Goal: Transaction & Acquisition: Book appointment/travel/reservation

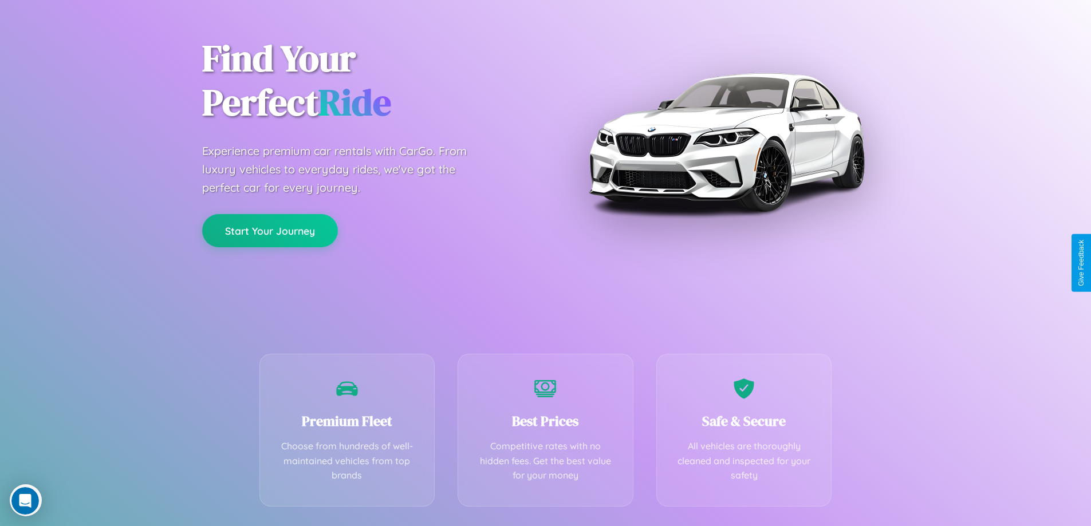
scroll to position [226, 0]
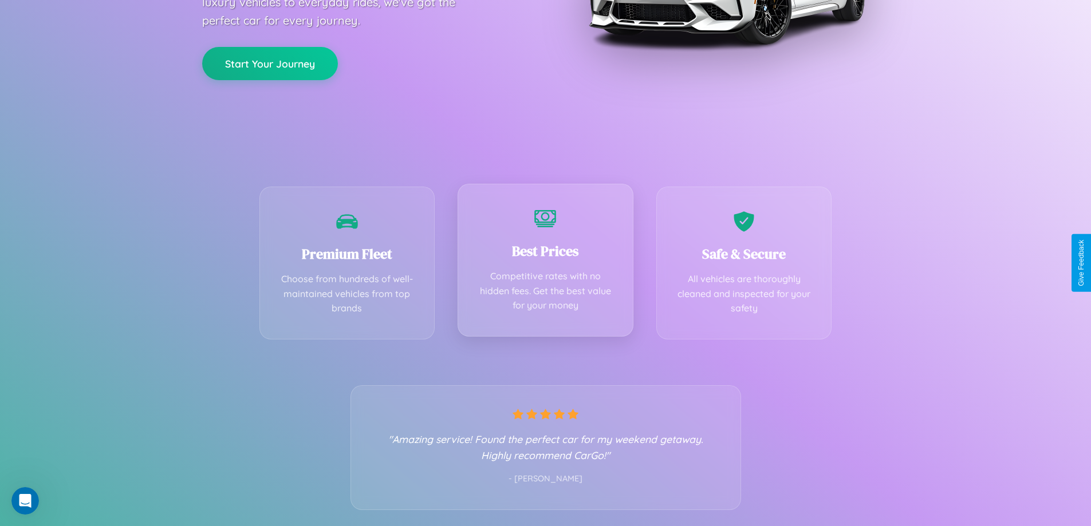
click at [545, 263] on div "Best Prices Competitive rates with no hidden fees. Get the best value for your …" at bounding box center [545, 260] width 176 height 153
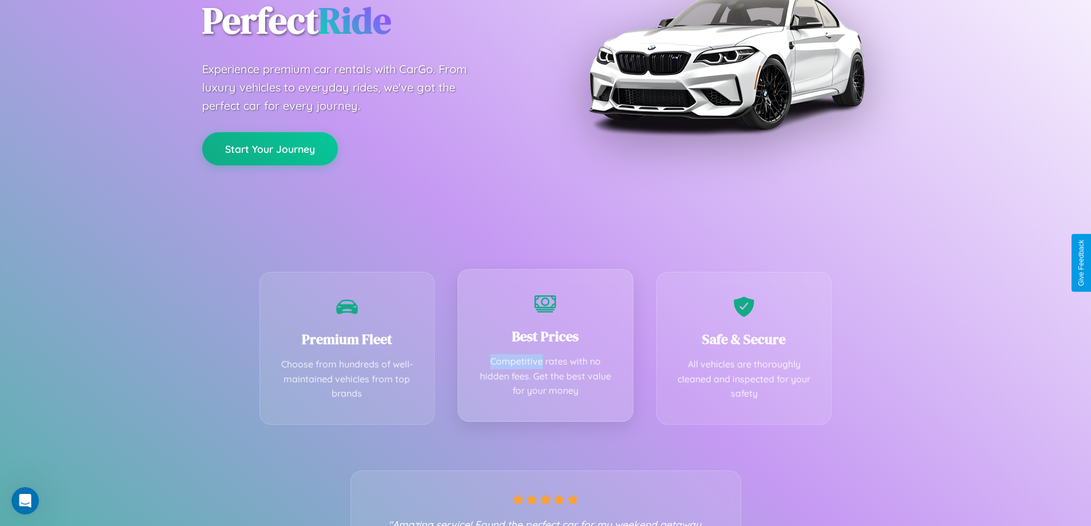
scroll to position [0, 0]
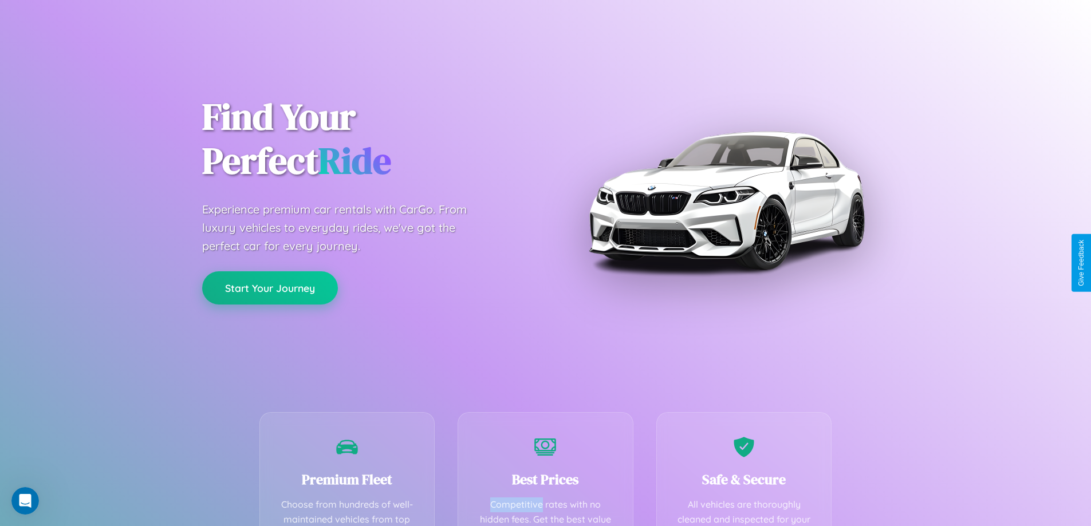
click at [270, 288] on button "Start Your Journey" at bounding box center [270, 287] width 136 height 33
click at [270, 287] on button "Start Your Journey" at bounding box center [270, 287] width 136 height 33
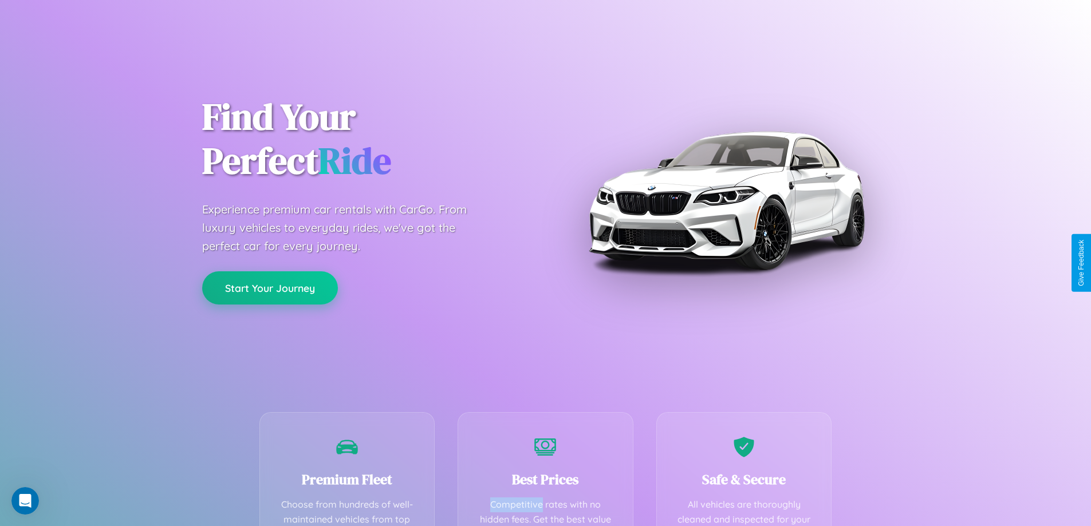
click at [270, 287] on button "Start Your Journey" at bounding box center [270, 287] width 136 height 33
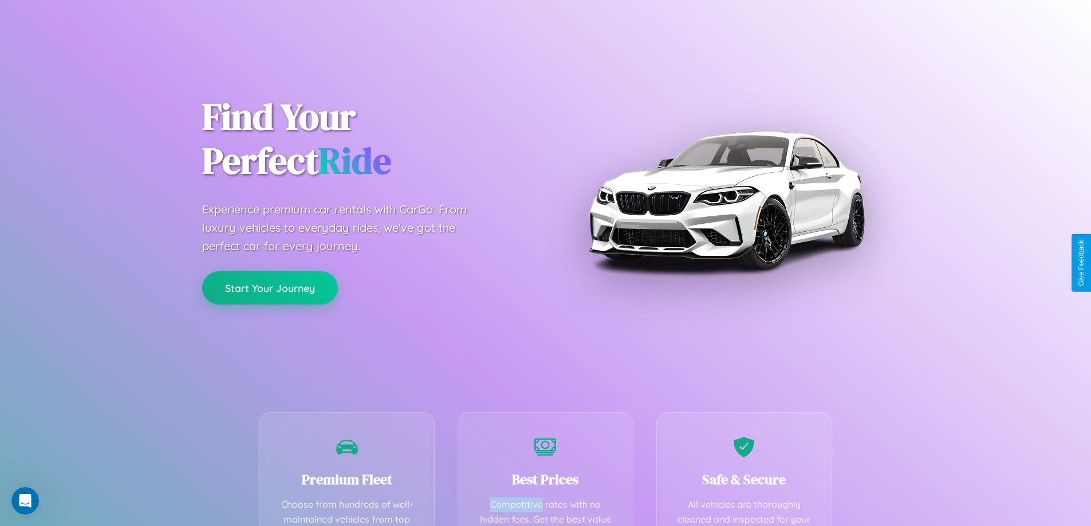
click at [270, 287] on button "Start Your Journey" at bounding box center [270, 287] width 136 height 33
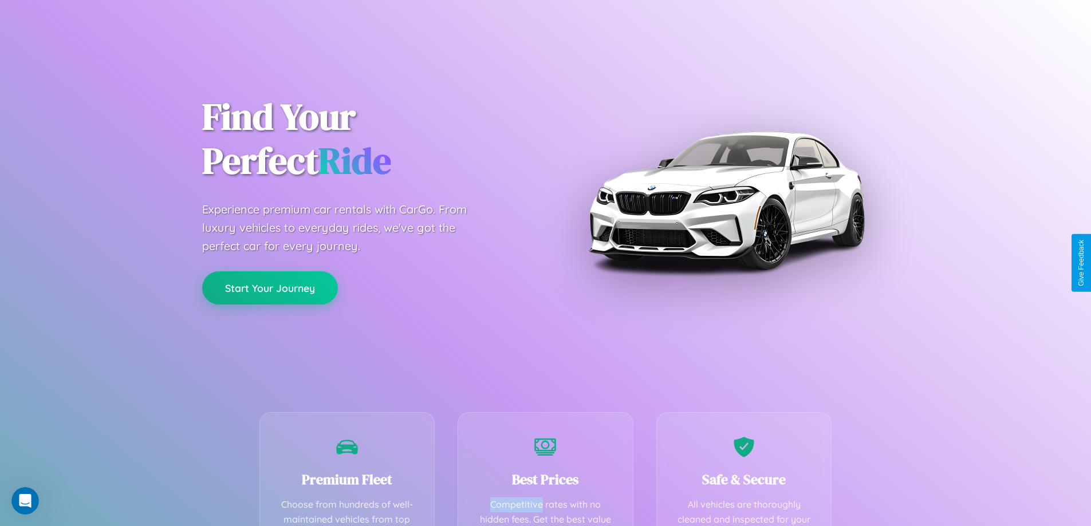
click at [270, 287] on button "Start Your Journey" at bounding box center [270, 287] width 136 height 33
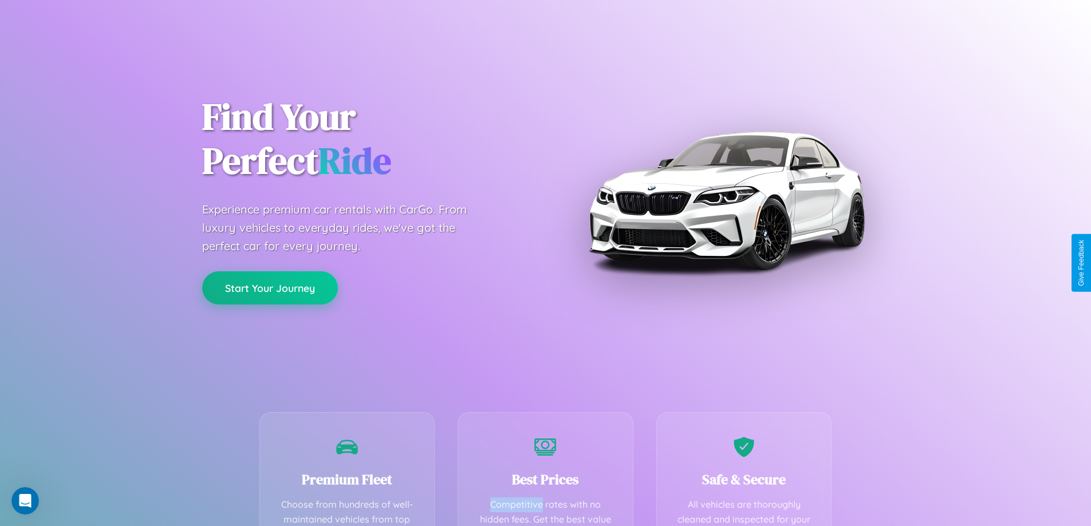
click at [270, 287] on button "Start Your Journey" at bounding box center [270, 287] width 136 height 33
